Goal: Information Seeking & Learning: Check status

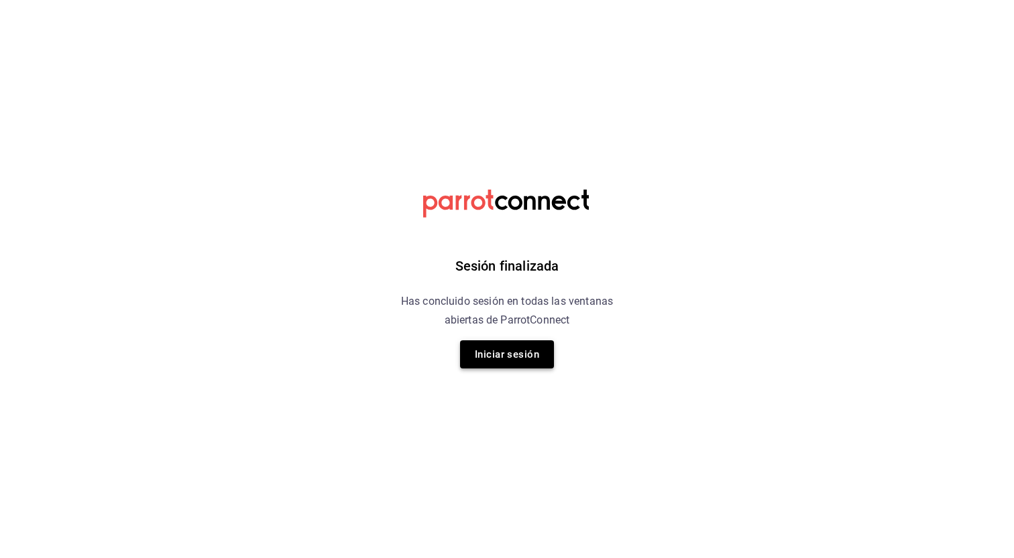
click at [491, 354] on button "Iniciar sesión" at bounding box center [507, 355] width 94 height 28
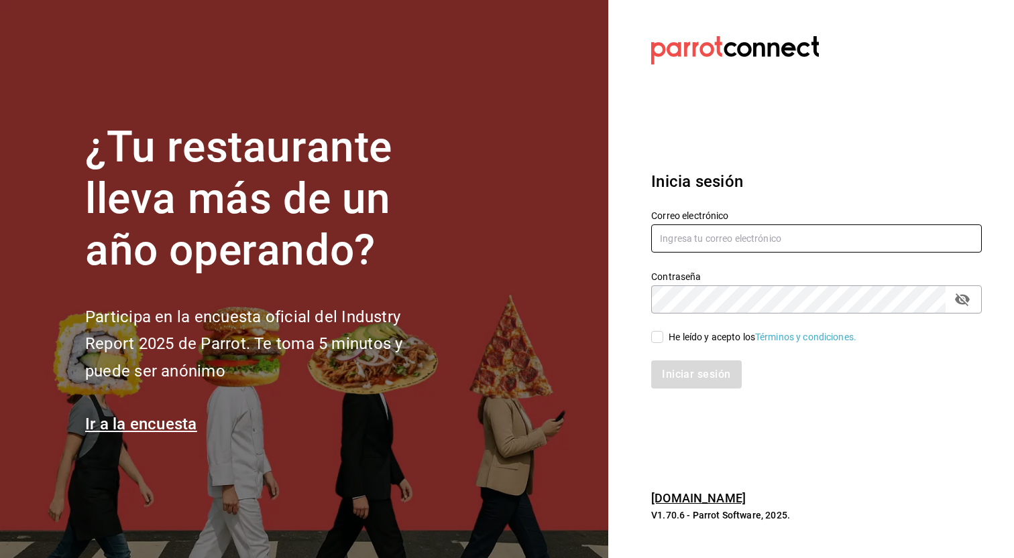
type input "[EMAIL_ADDRESS][DOMAIN_NAME]"
click at [661, 349] on div "Iniciar sesión" at bounding box center [808, 367] width 347 height 44
click at [661, 343] on input "He leído y acepto los Términos y condiciones." at bounding box center [657, 337] width 12 height 12
checkbox input "true"
click at [674, 372] on button "Iniciar sesión" at bounding box center [696, 375] width 91 height 28
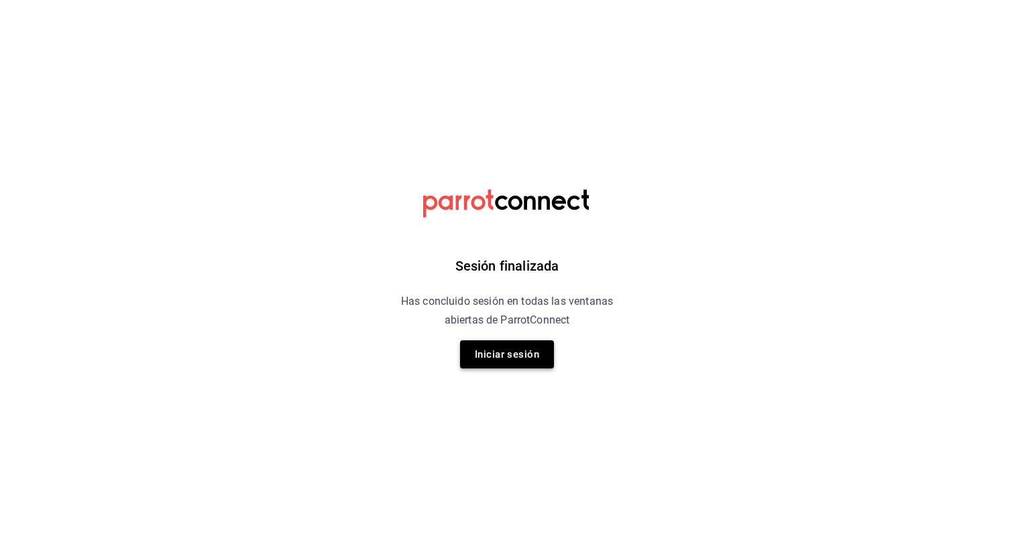
click at [530, 362] on button "Iniciar sesión" at bounding box center [507, 355] width 94 height 28
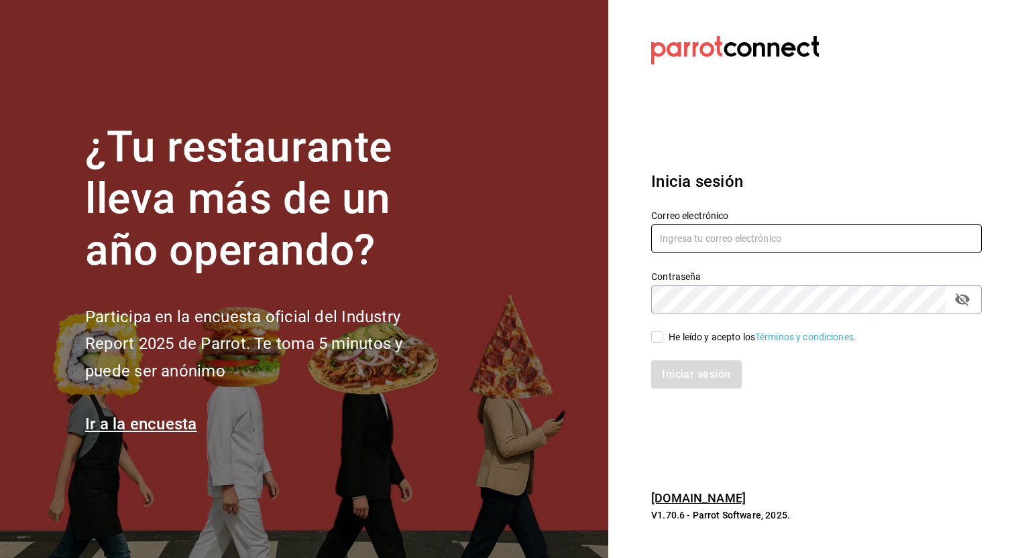
type input "[EMAIL_ADDRESS][DOMAIN_NAME]"
click at [662, 339] on input "He leído y acepto los Términos y condiciones." at bounding box center [657, 337] width 12 height 12
checkbox input "true"
click at [672, 372] on button "Iniciar sesión" at bounding box center [696, 375] width 91 height 28
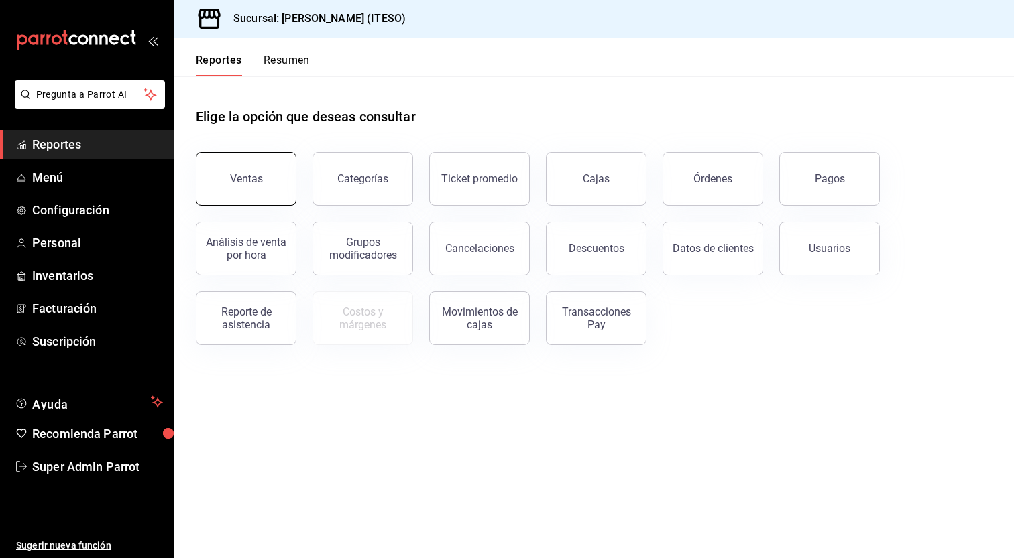
click at [274, 182] on button "Ventas" at bounding box center [246, 179] width 101 height 54
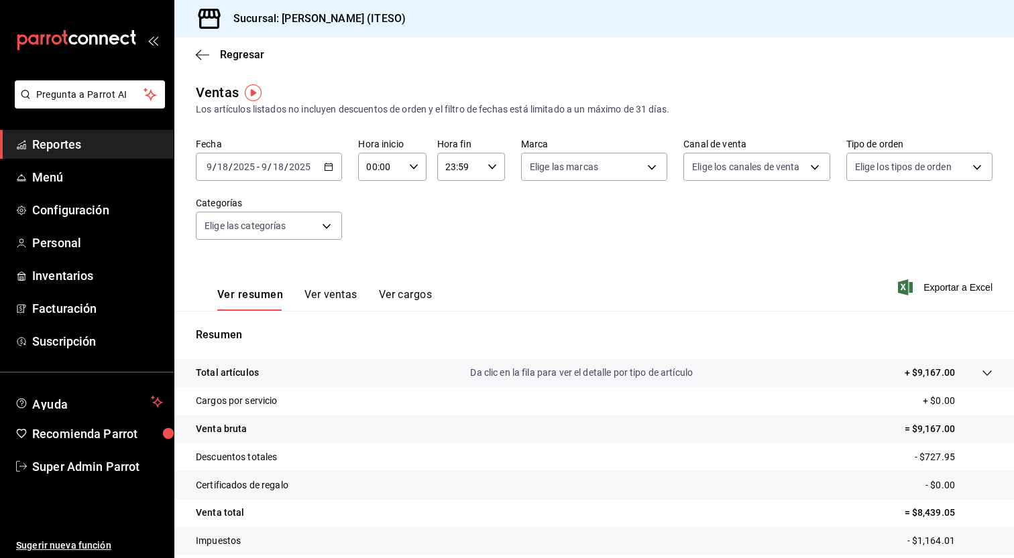
click at [343, 295] on button "Ver ventas" at bounding box center [330, 299] width 53 height 23
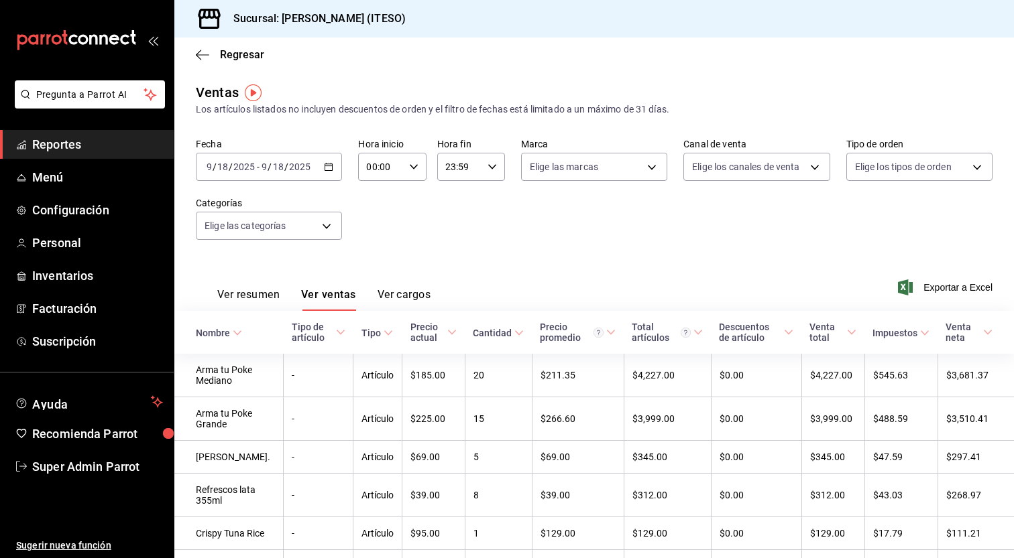
click at [405, 300] on button "Ver cargos" at bounding box center [404, 299] width 54 height 23
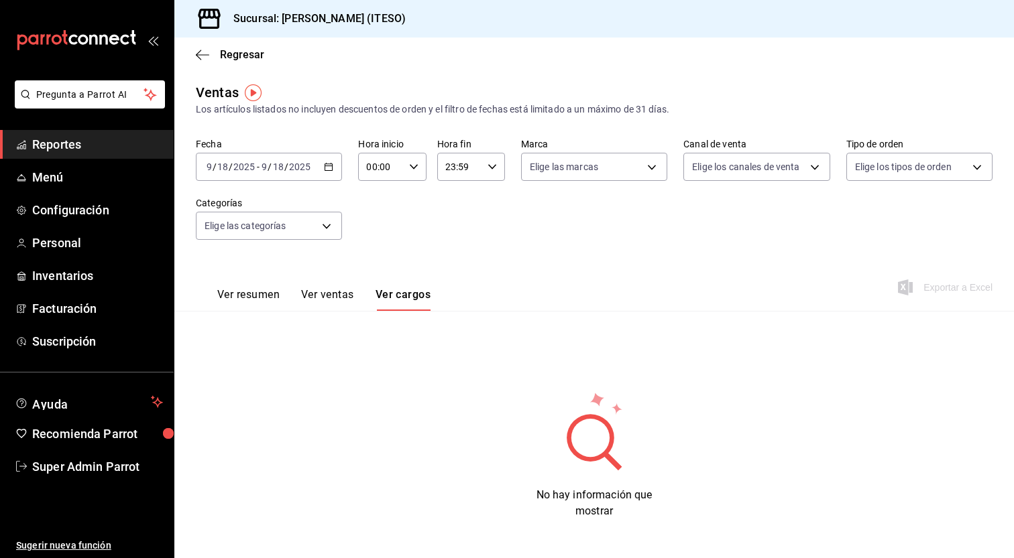
click at [200, 46] on div "Regresar" at bounding box center [593, 55] width 839 height 34
click at [200, 54] on icon "button" at bounding box center [202, 54] width 13 height 1
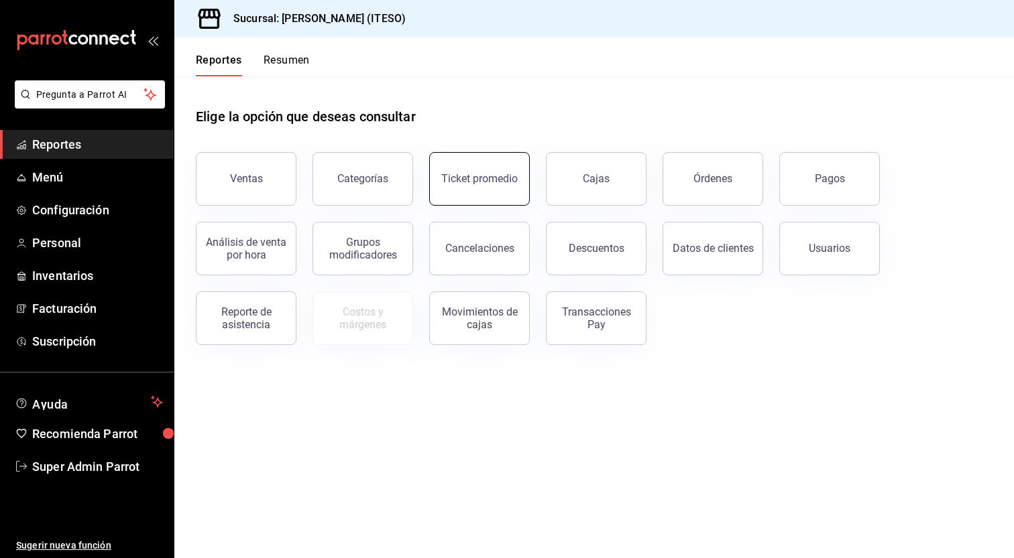
click at [484, 182] on div "Ticket promedio" at bounding box center [479, 178] width 76 height 13
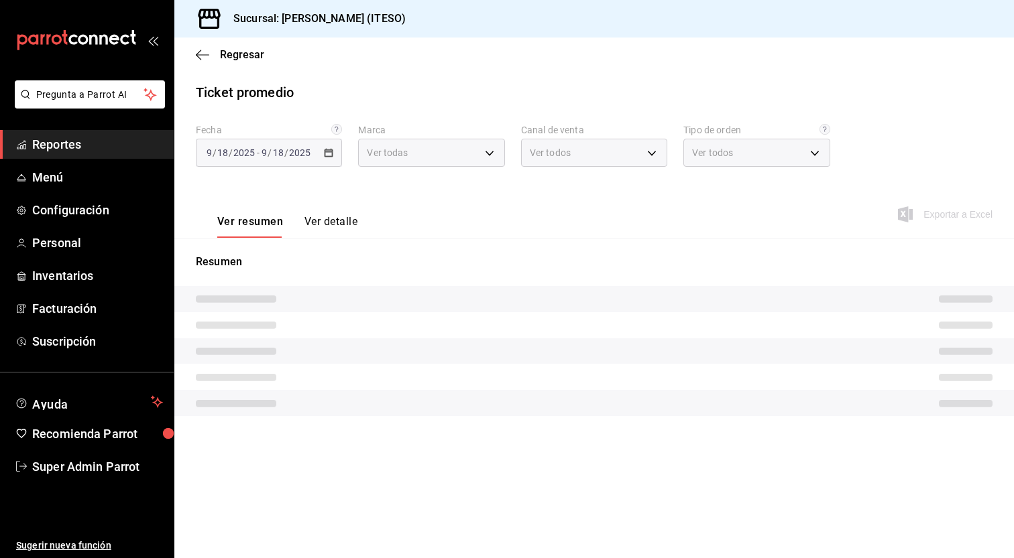
type input "e4188616-702a-4f91-9512-e9968cfe7d71"
type input "PARROT,UBER_EATS,RAPPI,DIDI_FOOD,ONLINE"
type input "65bd2e09-19b8-43b9-8257-20da52cac9ca,e95b76aa-dc05-46a3-8382-715e9ea79e99,EXTER…"
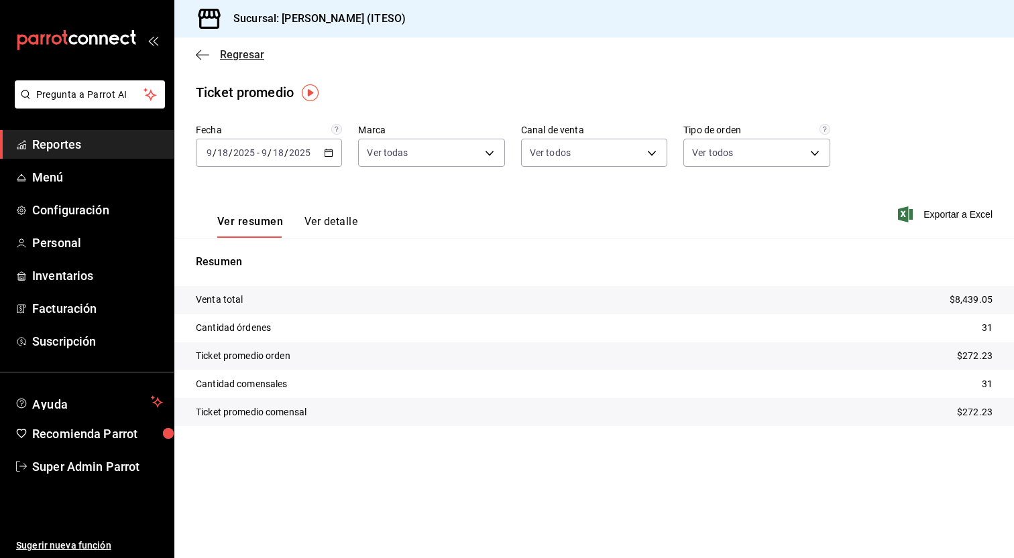
click at [209, 55] on span "Regresar" at bounding box center [230, 54] width 68 height 13
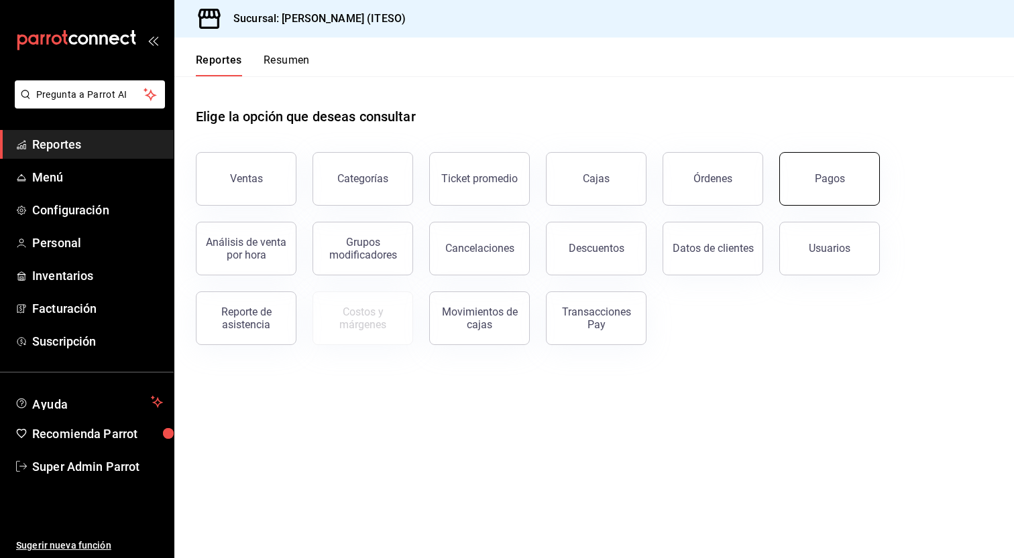
click at [833, 170] on button "Pagos" at bounding box center [829, 179] width 101 height 54
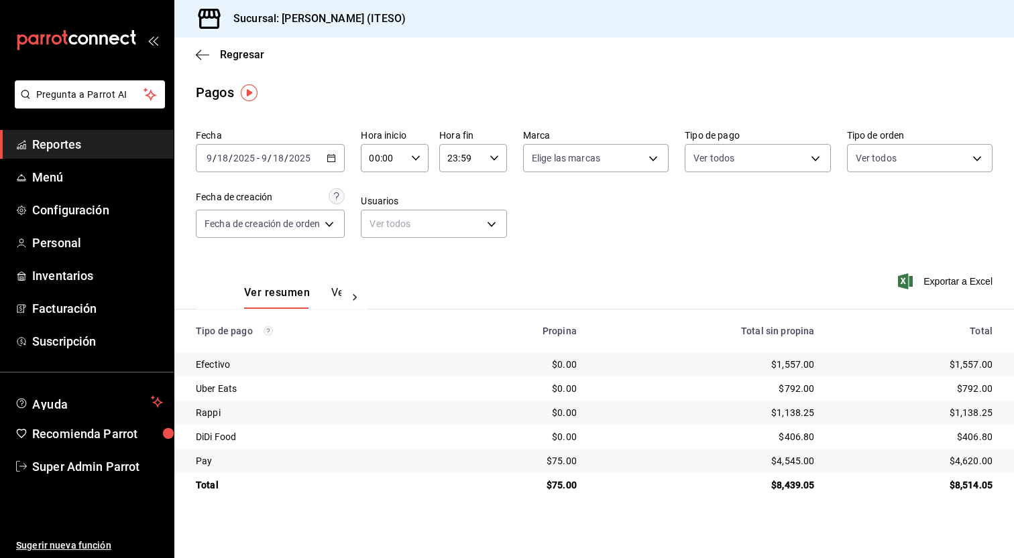
click at [338, 292] on button "Ver pagos" at bounding box center [356, 297] width 50 height 23
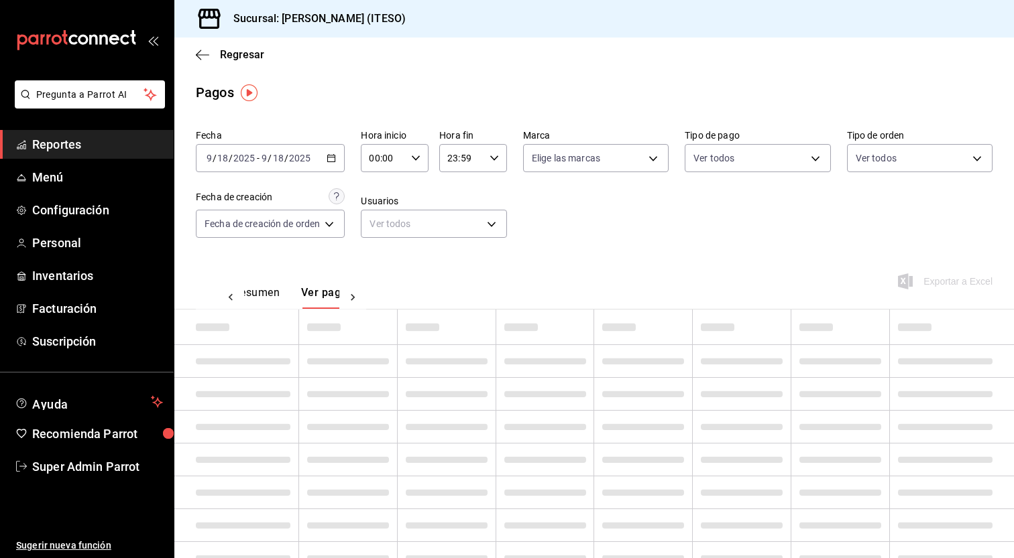
scroll to position [0, 40]
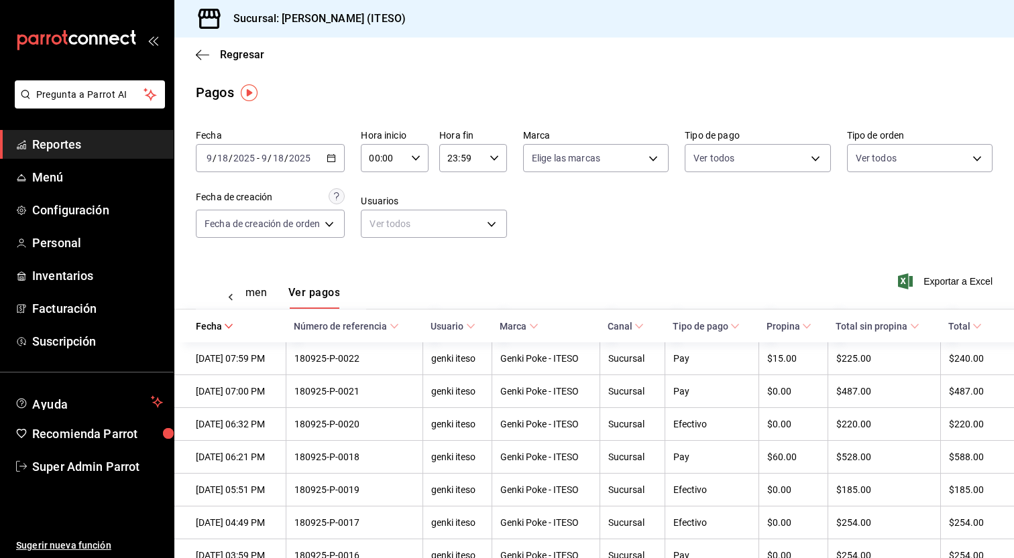
click at [785, 329] on span "Propina" at bounding box center [788, 326] width 45 height 11
click at [221, 327] on span "Fecha" at bounding box center [215, 326] width 38 height 11
